Goal: Information Seeking & Learning: Learn about a topic

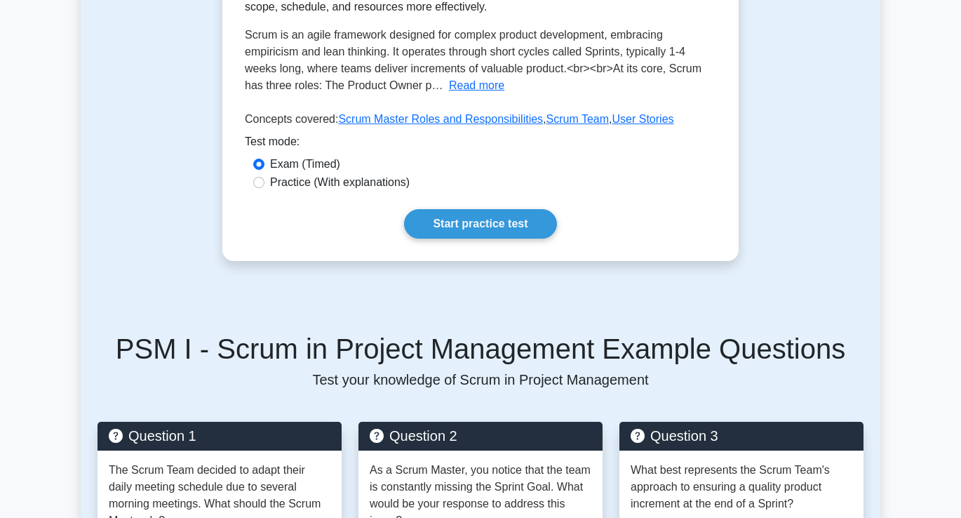
click at [295, 236] on div "Start practice test" at bounding box center [480, 223] width 471 height 29
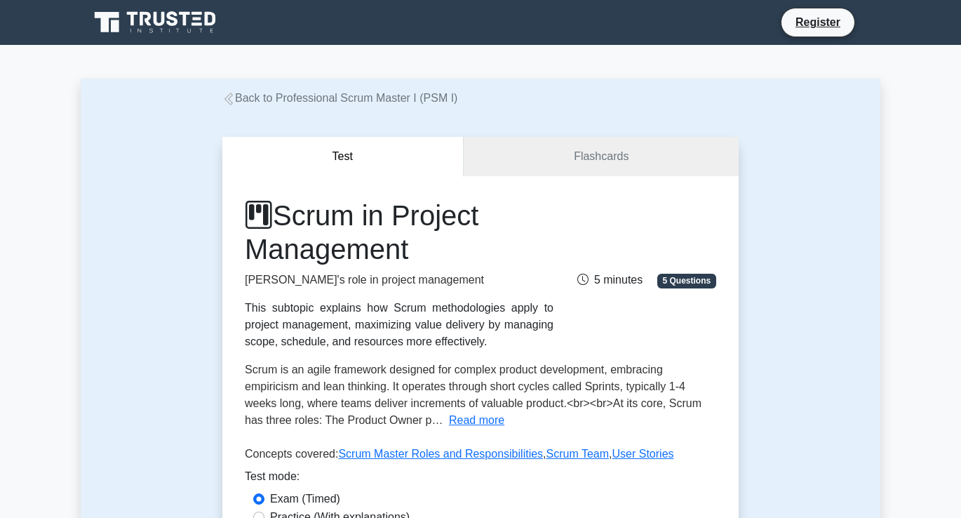
click at [285, 308] on div "This subtopic explains how Scrum methodologies apply to project management, max…" at bounding box center [399, 324] width 309 height 50
click at [340, 310] on div "This subtopic explains how Scrum methodologies apply to project management, max…" at bounding box center [399, 324] width 309 height 50
click at [417, 310] on div "This subtopic explains how Scrum methodologies apply to project management, max…" at bounding box center [399, 324] width 309 height 50
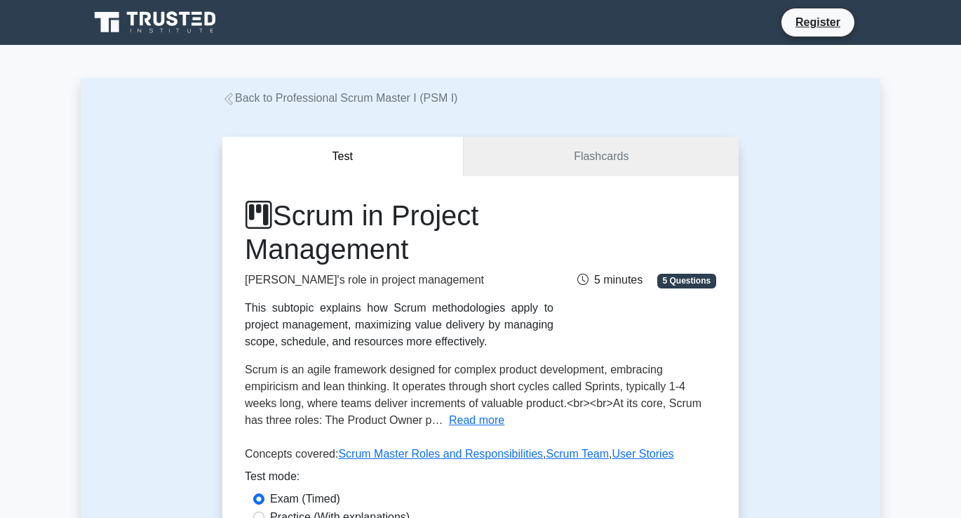
click at [417, 310] on div "This subtopic explains how Scrum methodologies apply to project management, max…" at bounding box center [399, 324] width 309 height 50
click at [478, 307] on div "This subtopic explains how Scrum methodologies apply to project management, max…" at bounding box center [399, 324] width 309 height 50
